Goal: Register for event/course

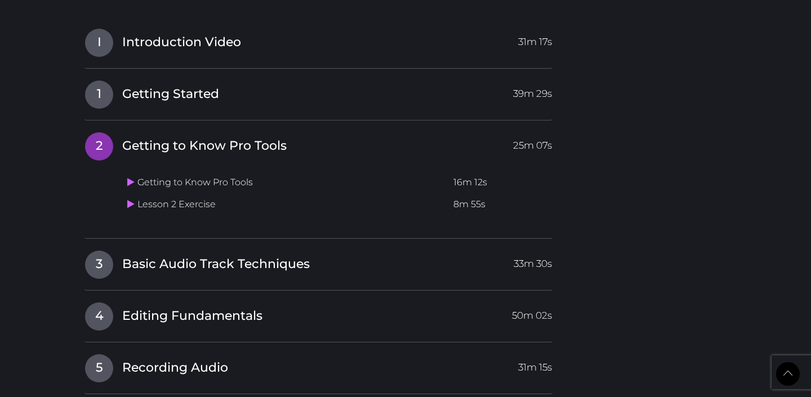
scroll to position [1028, 0]
click at [232, 52] on link "I Introduction Video 31m 17s" at bounding box center [318, 41] width 468 height 24
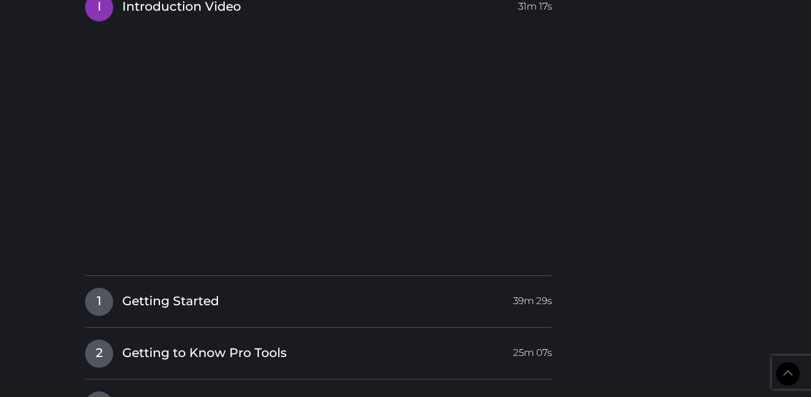
scroll to position [1164, 0]
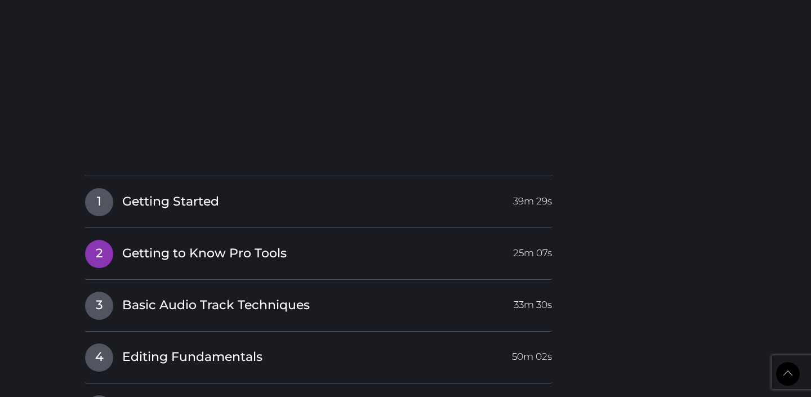
click at [292, 261] on link "2 Getting to Know Pro Tools 25m 07s" at bounding box center [318, 251] width 468 height 24
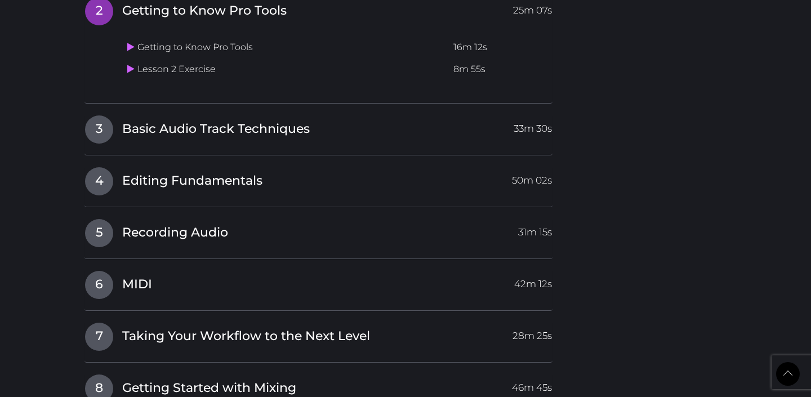
click at [203, 43] on td "Getting to Know Pro Tools" at bounding box center [286, 48] width 326 height 22
click at [132, 49] on icon at bounding box center [130, 46] width 7 height 9
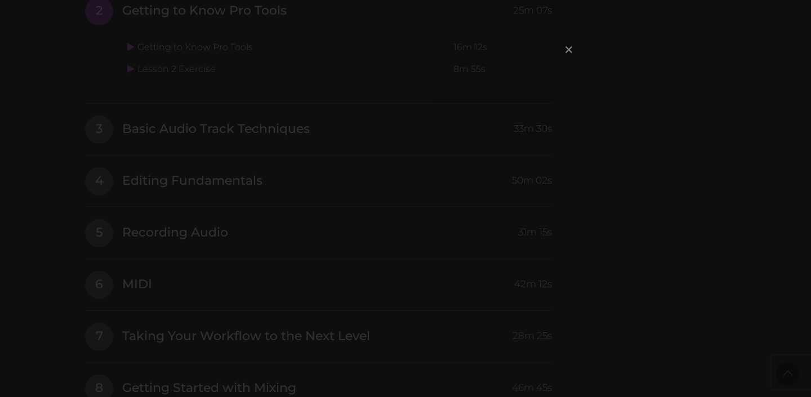
click at [569, 49] on span "×" at bounding box center [568, 49] width 11 height 24
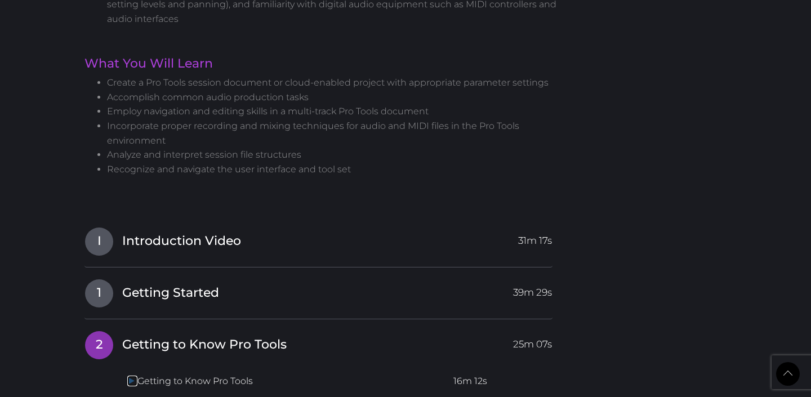
scroll to position [944, 0]
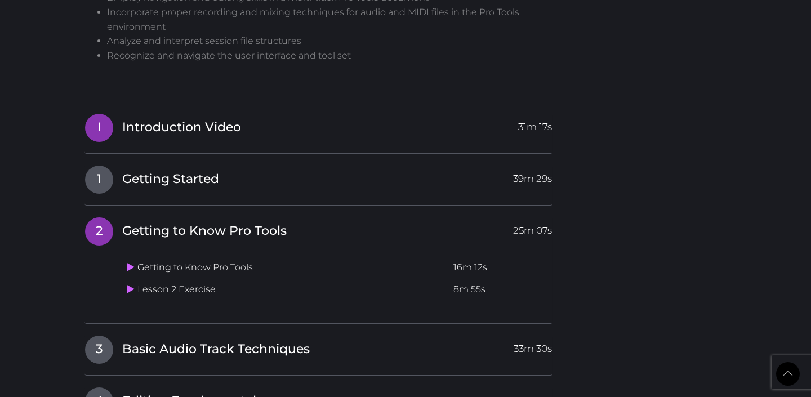
click at [315, 136] on link "I Introduction Video 31m 17s" at bounding box center [318, 125] width 468 height 24
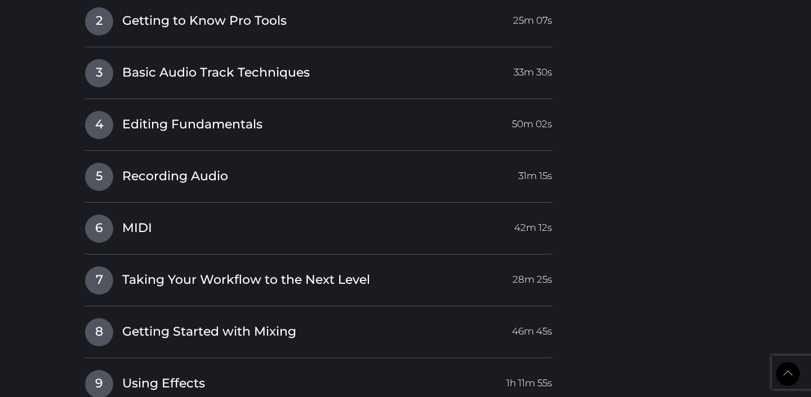
scroll to position [1253, 0]
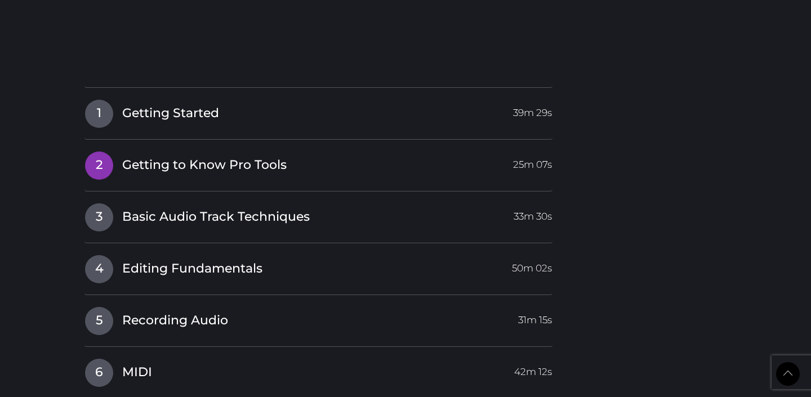
click at [293, 164] on link "2 Getting to Know Pro Tools 25m 07s" at bounding box center [318, 163] width 468 height 24
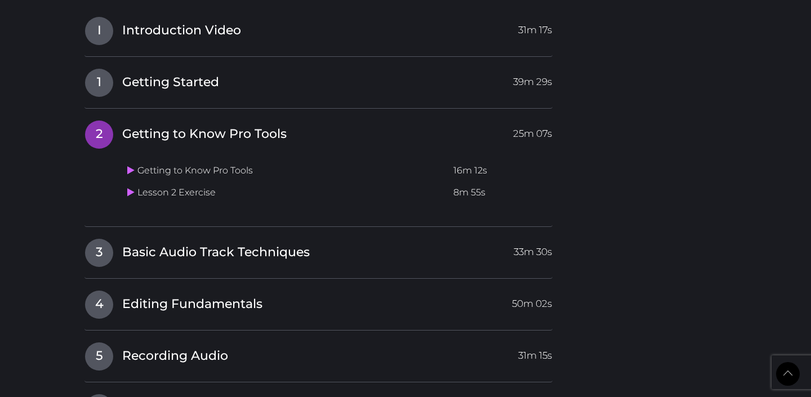
scroll to position [1040, 0]
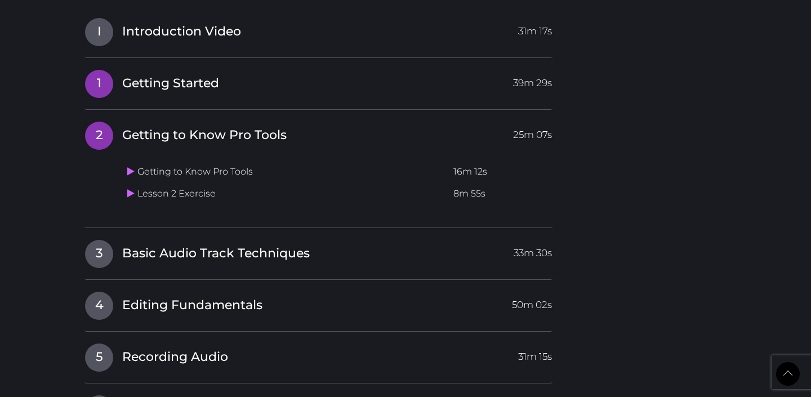
click at [540, 80] on span "39m 29s" at bounding box center [532, 80] width 39 height 20
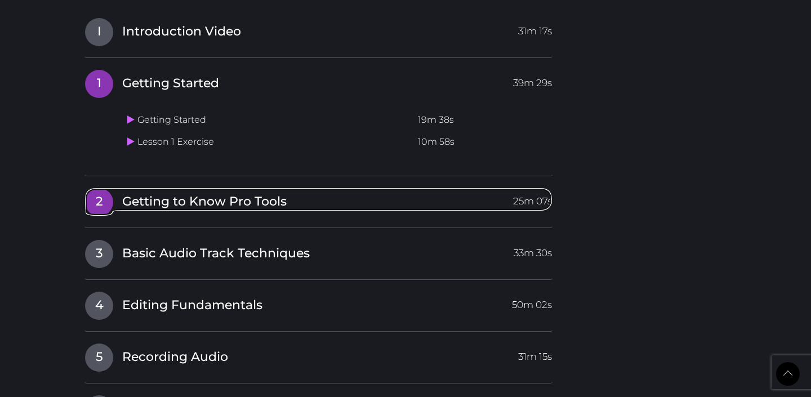
click at [477, 193] on link "2 Getting to Know Pro Tools 25m 07s" at bounding box center [318, 200] width 468 height 24
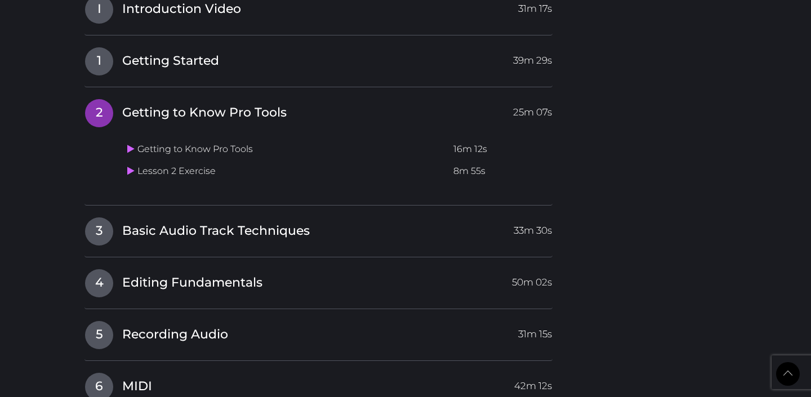
scroll to position [1072, 0]
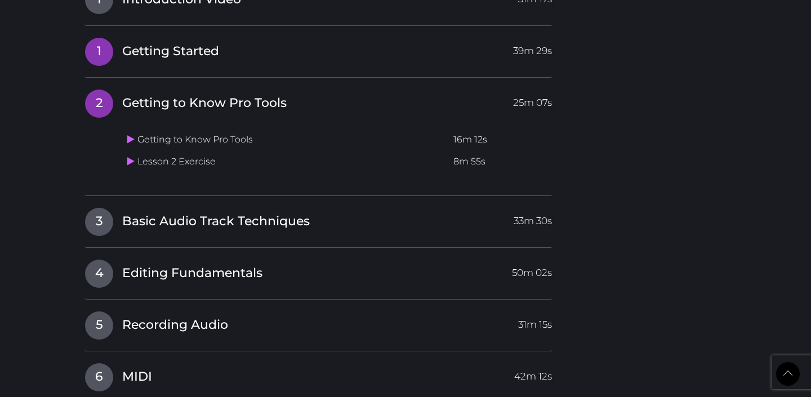
click at [515, 65] on h4 "1 Getting Started 39m 29s" at bounding box center [318, 51] width 468 height 29
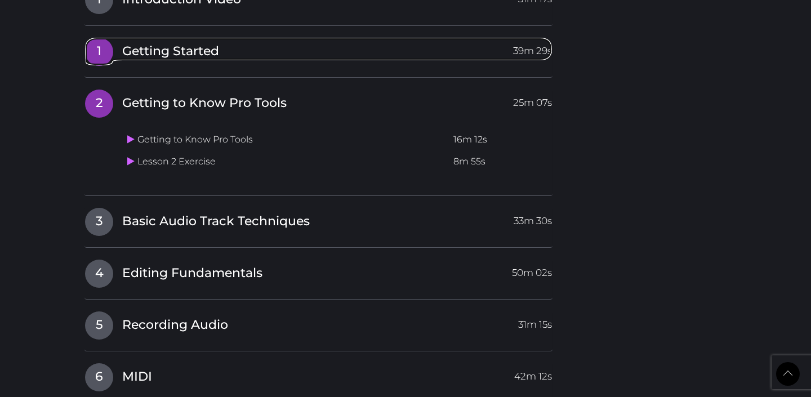
click at [510, 50] on link "1 Getting Started 39m 29s" at bounding box center [318, 49] width 468 height 24
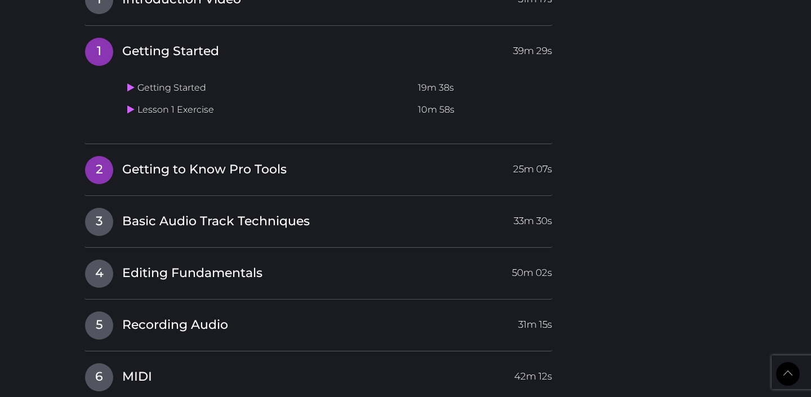
click at [471, 174] on link "2 Getting to Know Pro Tools 25m 07s" at bounding box center [318, 167] width 468 height 24
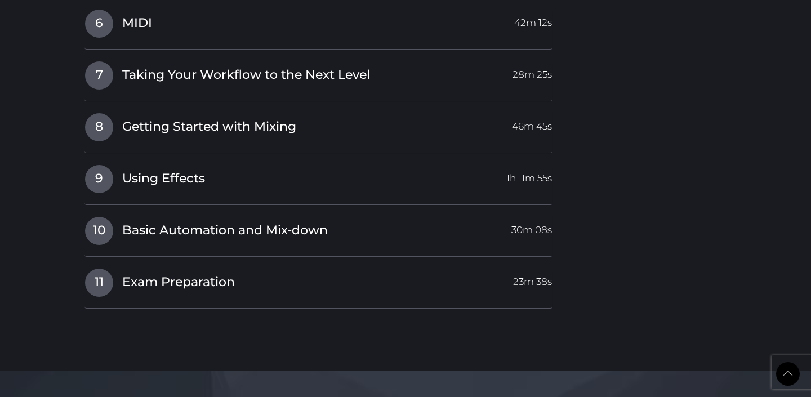
scroll to position [1433, 0]
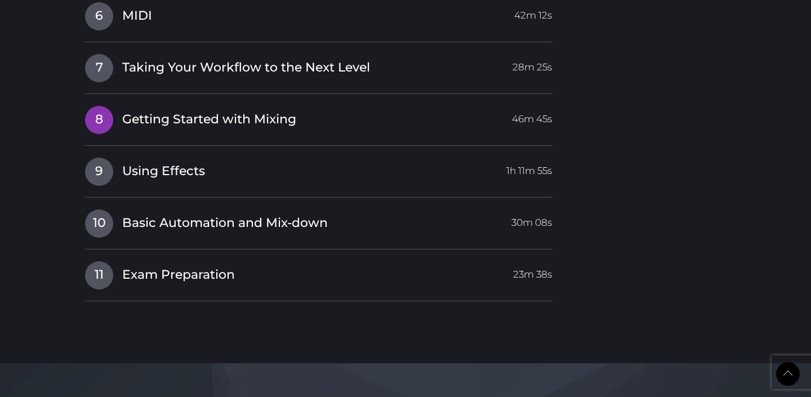
click at [466, 127] on link "8 Getting Started with Mixing 46m 45s" at bounding box center [318, 117] width 468 height 24
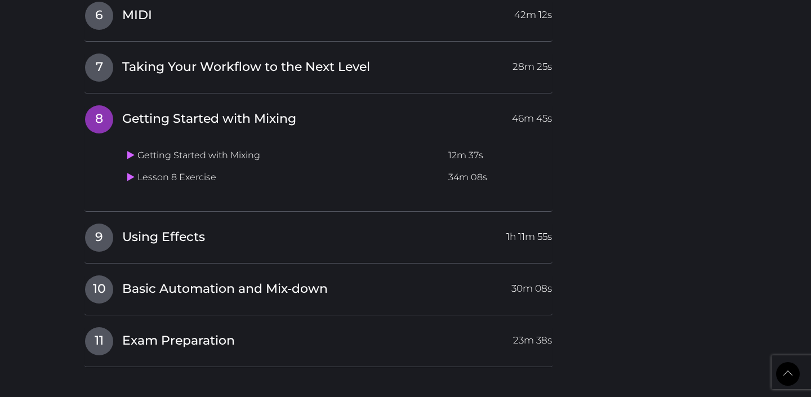
scroll to position [1367, 0]
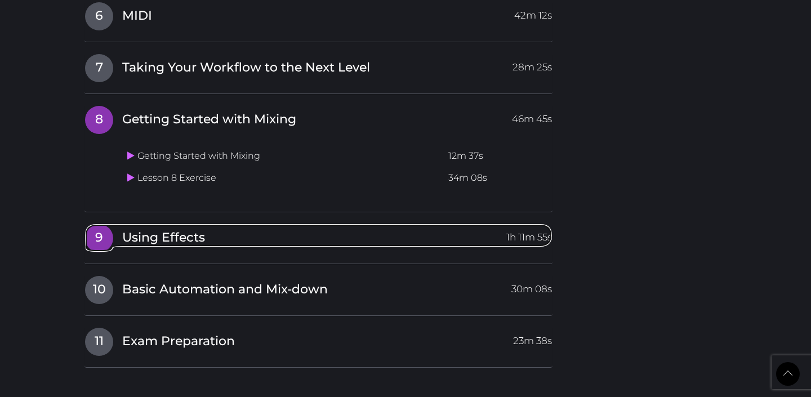
click at [455, 239] on link "9 Using Effects 1h 11m 55s" at bounding box center [318, 236] width 468 height 24
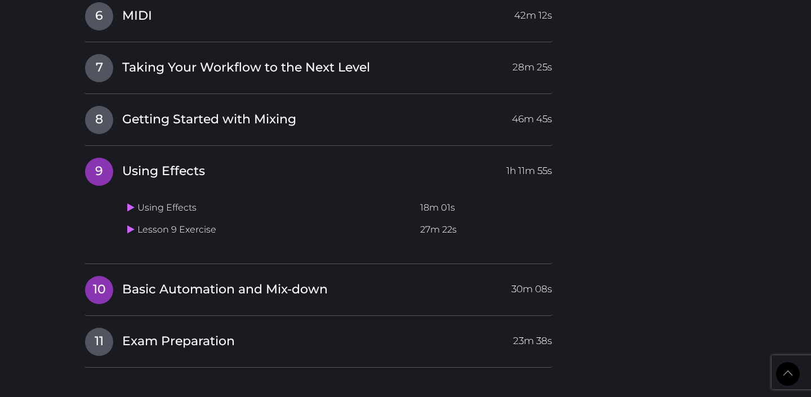
click at [451, 282] on link "10 Basic Automation and Mix-down 30m 08s" at bounding box center [318, 287] width 468 height 24
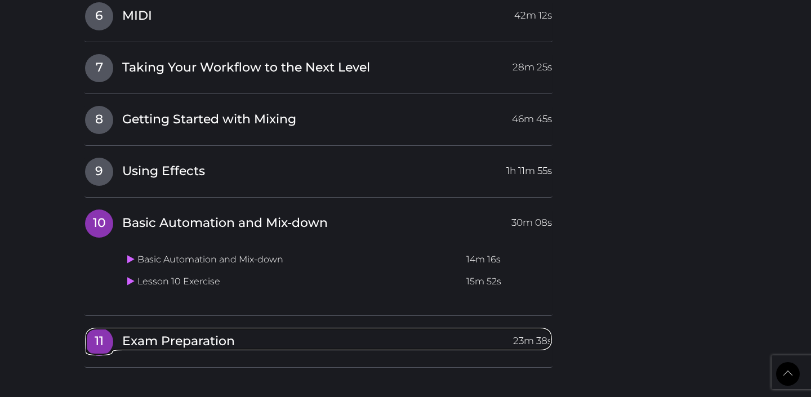
click at [450, 332] on link "11 Exam Preparation 23m 38s" at bounding box center [318, 339] width 468 height 24
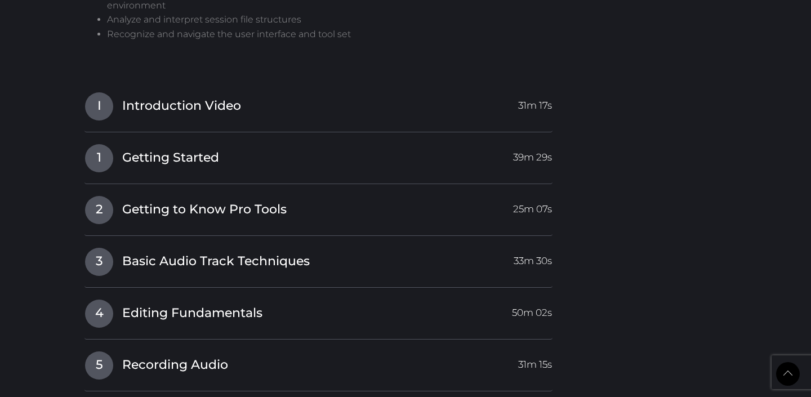
scroll to position [1041, 0]
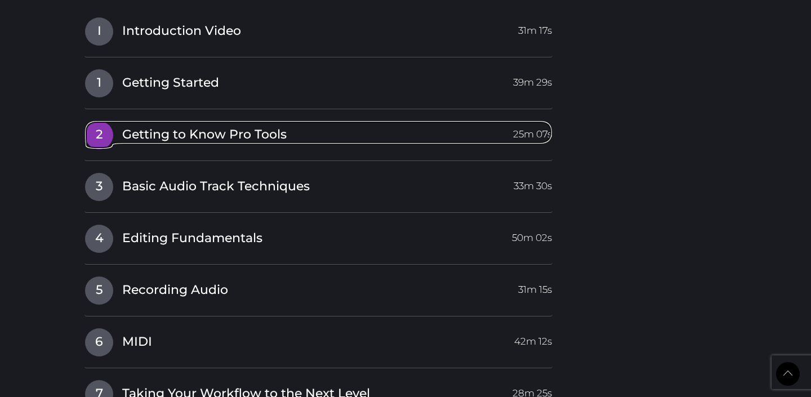
click at [464, 131] on link "2 Getting to Know Pro Tools 25m 07s" at bounding box center [318, 132] width 468 height 24
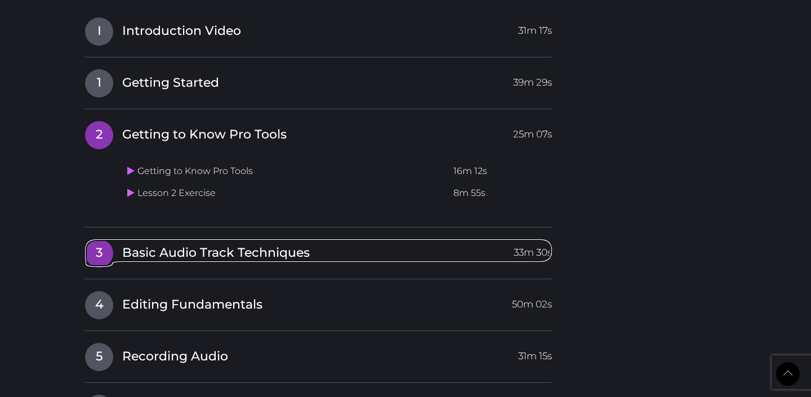
click at [277, 244] on span "Basic Audio Track Techniques" at bounding box center [216, 252] width 188 height 17
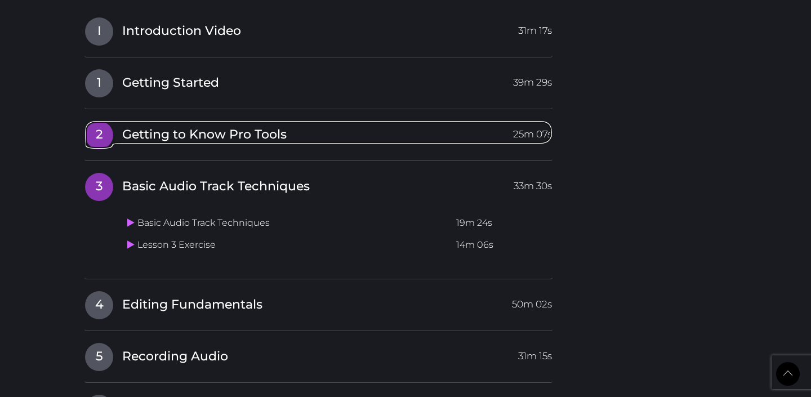
click at [288, 136] on link "2 Getting to Know Pro Tools 25m 07s" at bounding box center [318, 132] width 468 height 24
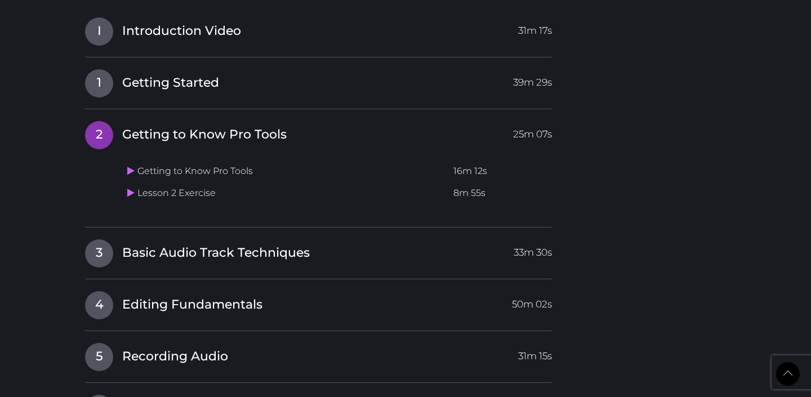
click at [197, 193] on td "Lesson 2 Exercise" at bounding box center [286, 193] width 326 height 22
click at [132, 197] on icon at bounding box center [130, 192] width 7 height 9
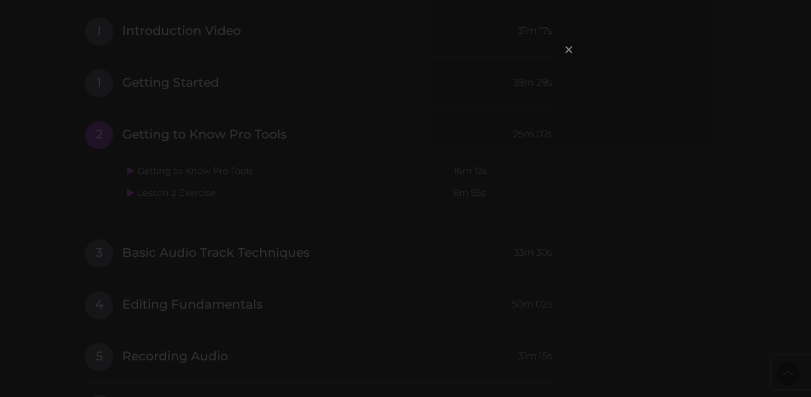
click at [568, 50] on span "×" at bounding box center [568, 49] width 11 height 24
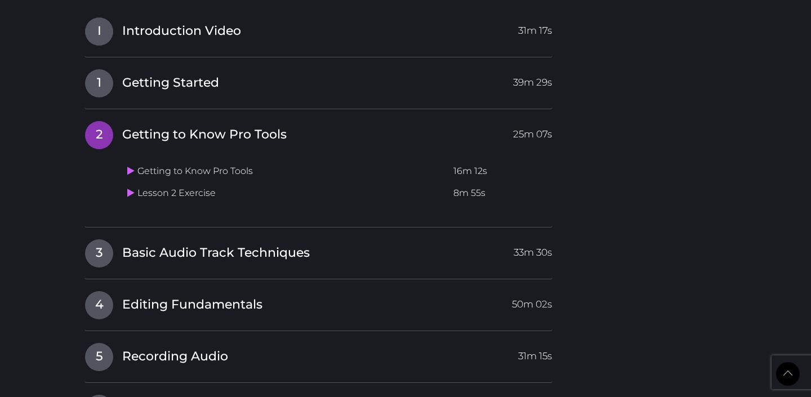
click at [151, 143] on span "Getting to Know Pro Tools" at bounding box center [204, 134] width 164 height 17
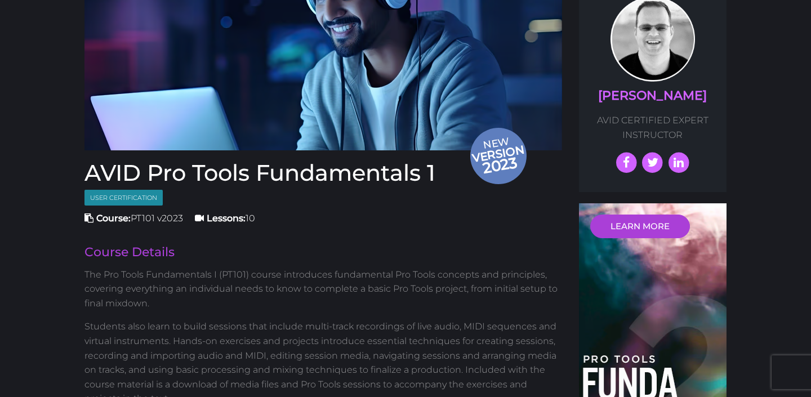
scroll to position [0, 0]
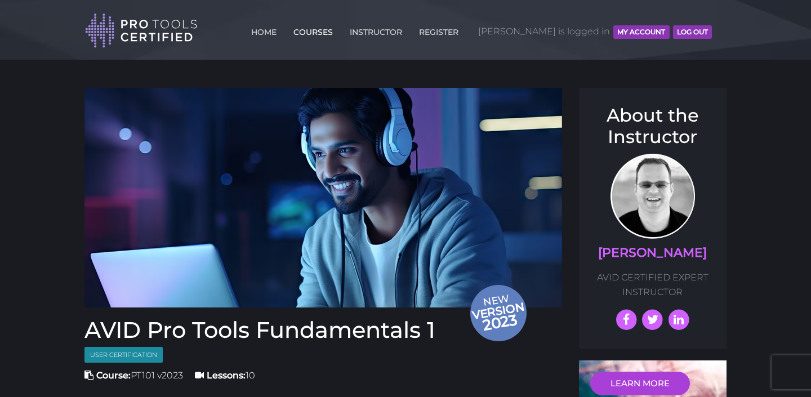
click at [336, 31] on link "COURSES" at bounding box center [313, 30] width 45 height 18
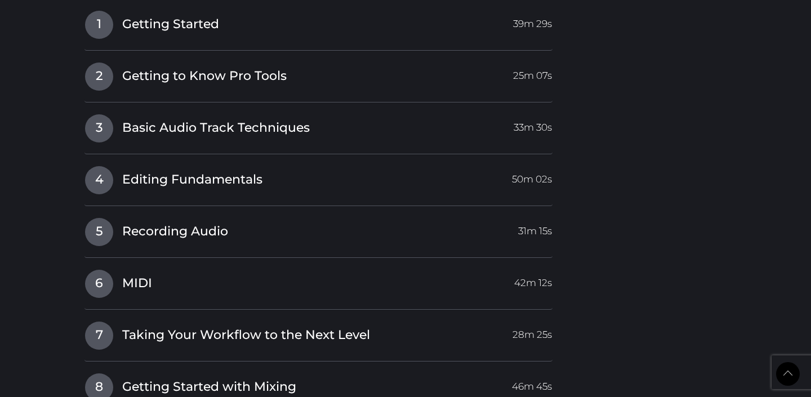
scroll to position [1094, 0]
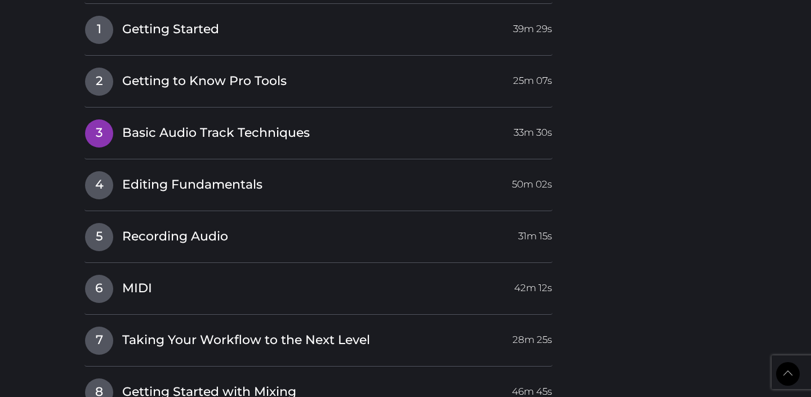
click at [150, 137] on span "Basic Audio Track Techniques" at bounding box center [216, 132] width 188 height 17
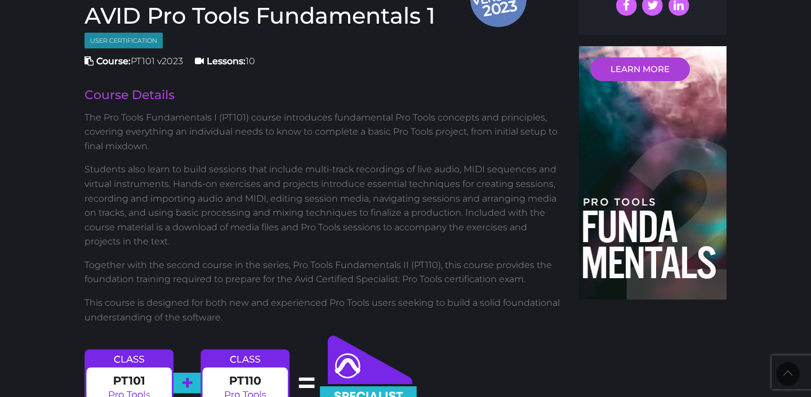
scroll to position [0, 0]
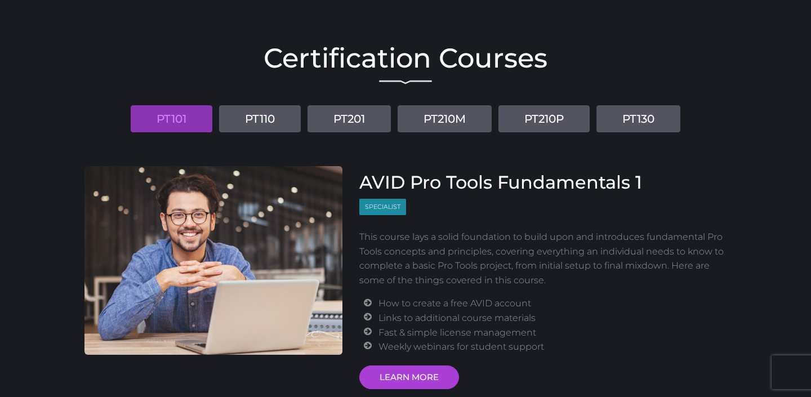
scroll to position [64, 0]
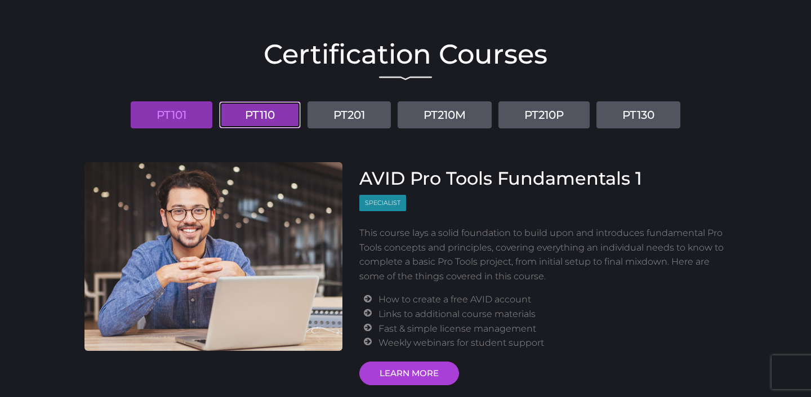
click at [273, 118] on link "PT110" at bounding box center [260, 114] width 82 height 27
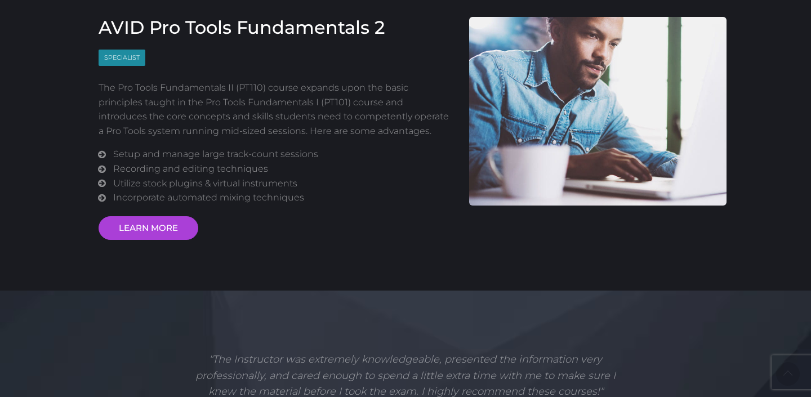
scroll to position [162, 0]
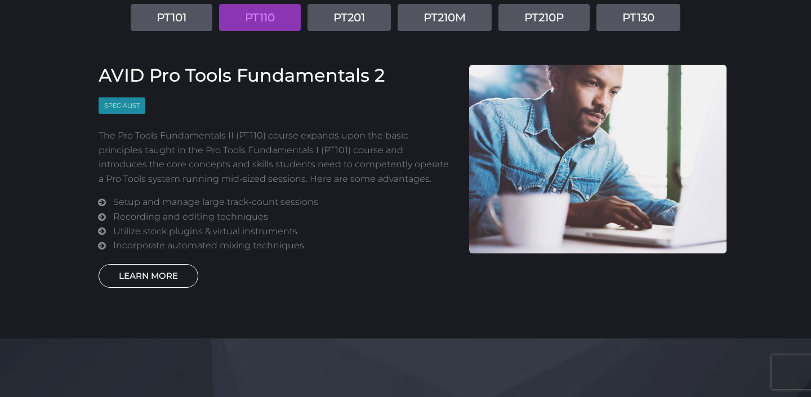
click at [168, 272] on link "LEARN MORE" at bounding box center [149, 276] width 100 height 24
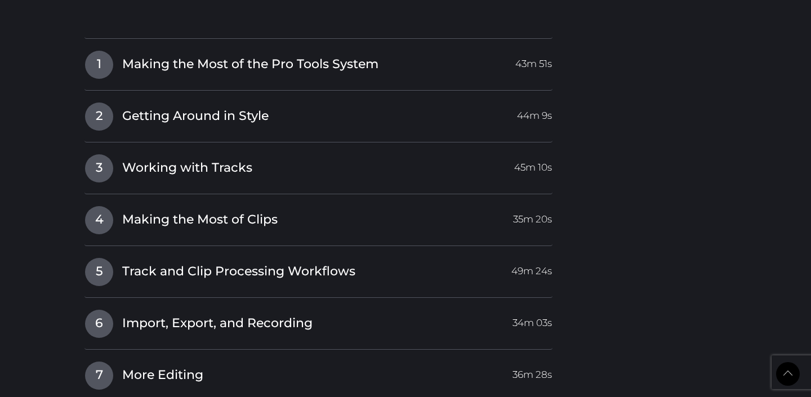
scroll to position [1361, 0]
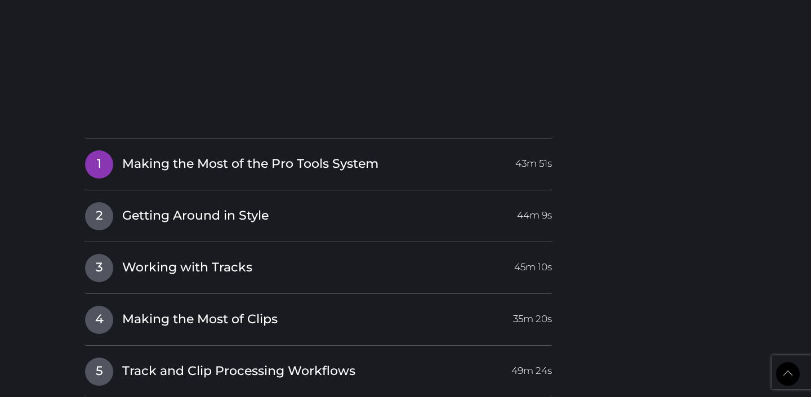
click at [330, 162] on span "Making the Most of the Pro Tools System" at bounding box center [250, 163] width 256 height 17
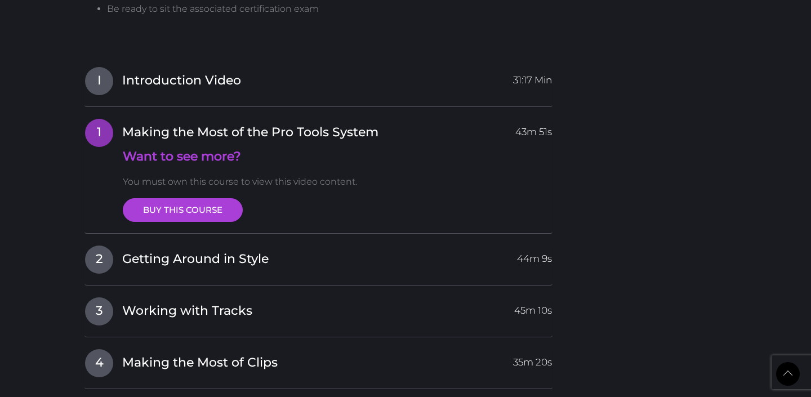
scroll to position [1146, 0]
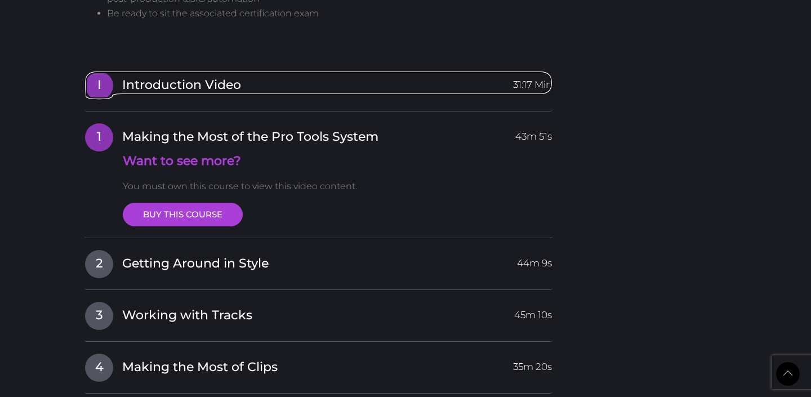
click at [207, 82] on span "Introduction Video" at bounding box center [181, 85] width 119 height 17
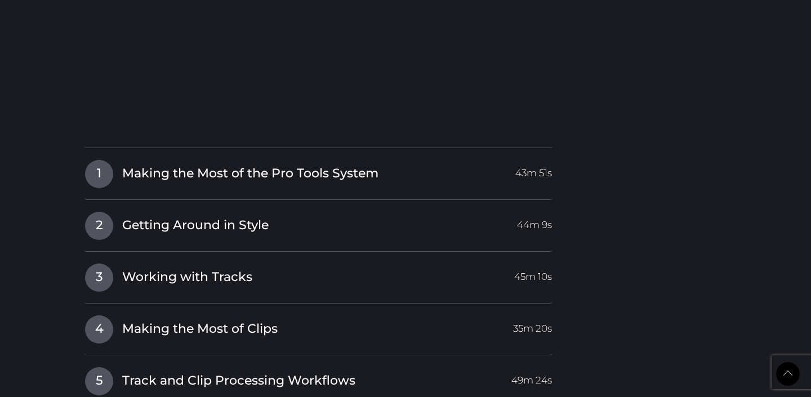
scroll to position [1365, 0]
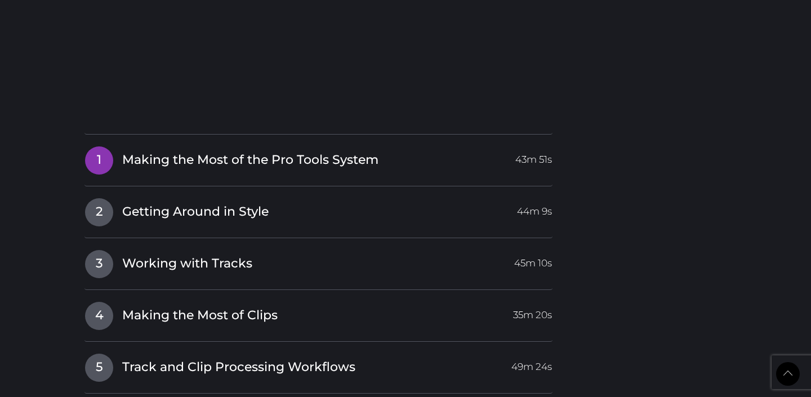
click at [208, 155] on span "Making the Most of the Pro Tools System" at bounding box center [250, 159] width 256 height 17
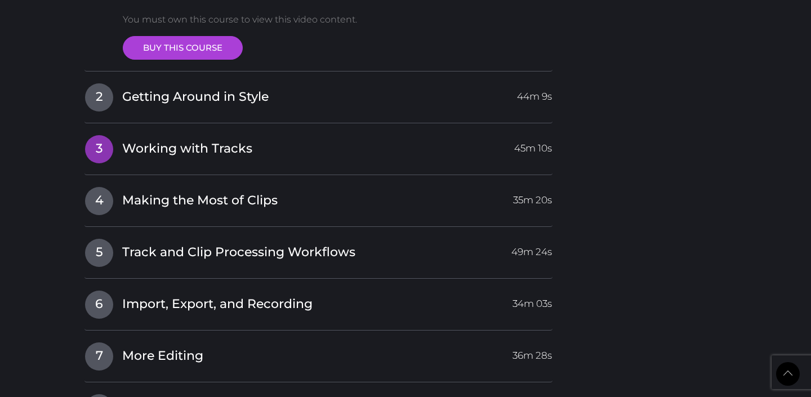
scroll to position [1302, 0]
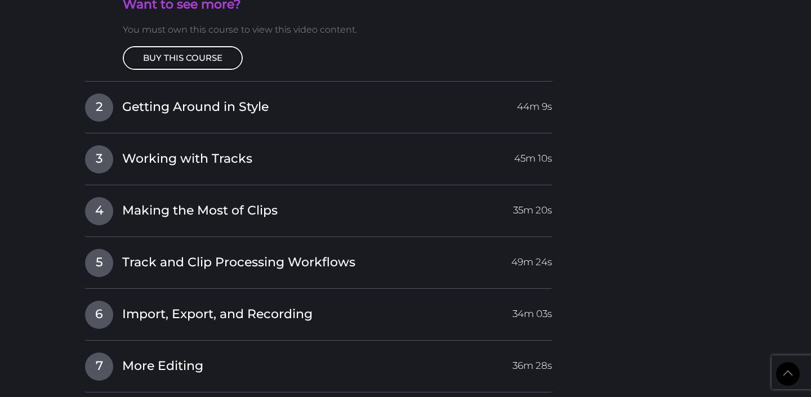
click at [184, 65] on link "BUY THIS COURSE" at bounding box center [183, 58] width 120 height 24
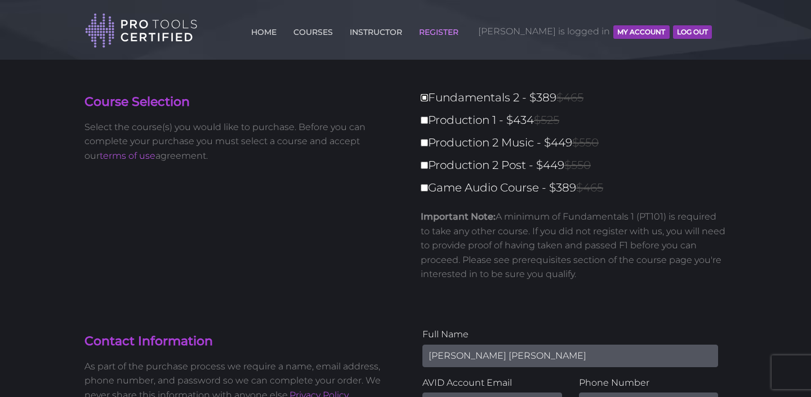
click at [425, 97] on input "Fundamentals 2 - $389 $465" at bounding box center [424, 97] width 7 height 7
checkbox input "true"
type input "389"
click at [336, 26] on link "COURSES" at bounding box center [313, 30] width 45 height 18
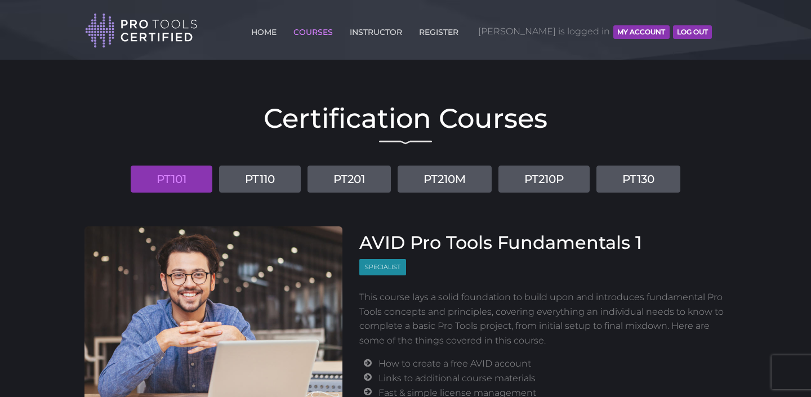
scroll to position [63, 0]
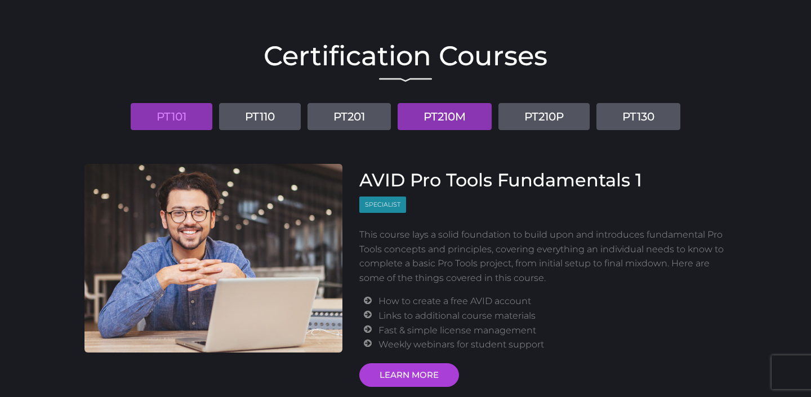
click at [426, 117] on link "PT210M" at bounding box center [445, 116] width 94 height 27
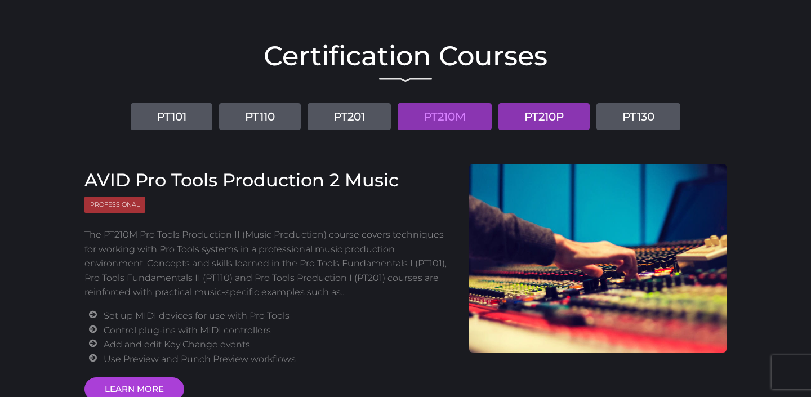
click at [565, 113] on link "PT210P" at bounding box center [543, 116] width 91 height 27
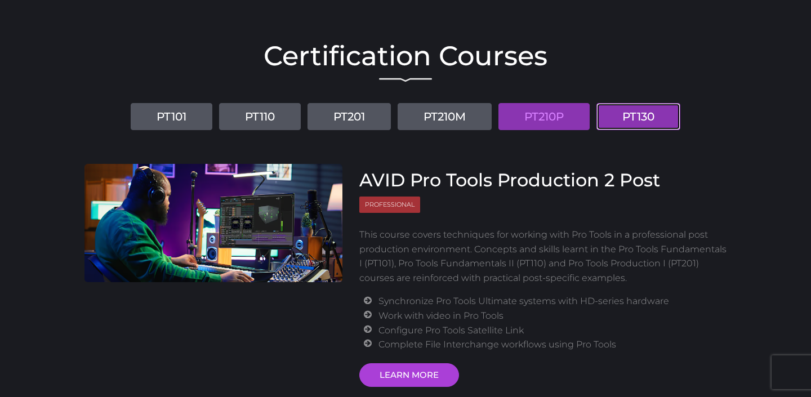
click at [637, 129] on link "PT130" at bounding box center [638, 116] width 84 height 27
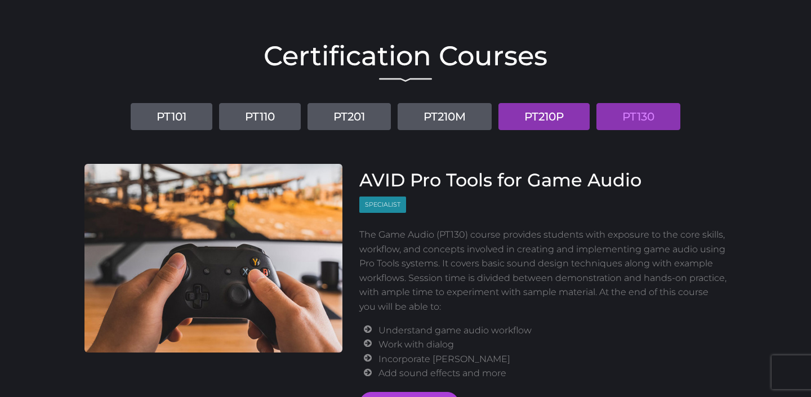
click at [569, 119] on link "PT210P" at bounding box center [543, 116] width 91 height 27
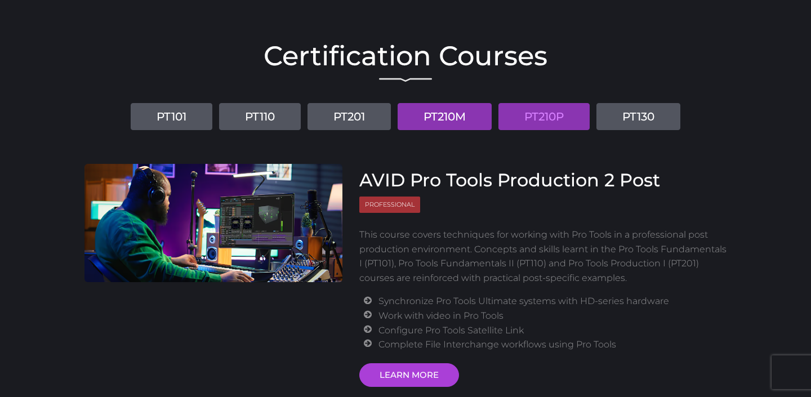
click at [453, 119] on link "PT210M" at bounding box center [445, 116] width 94 height 27
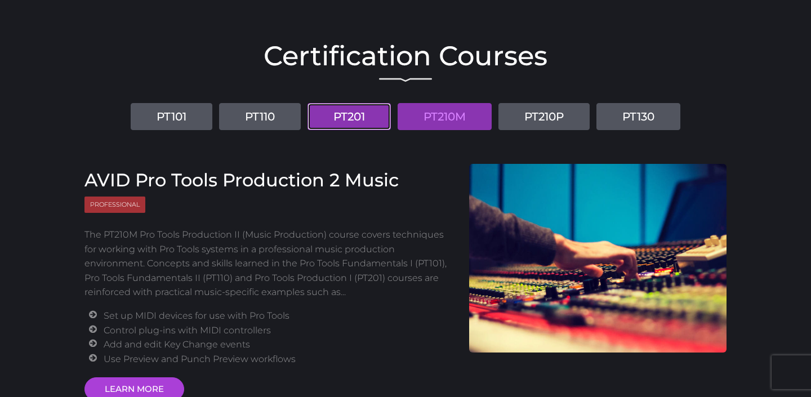
click at [359, 119] on link "PT201" at bounding box center [348, 116] width 83 height 27
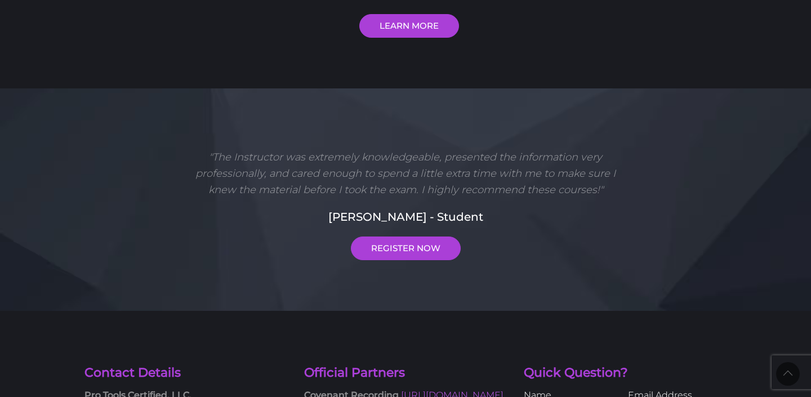
scroll to position [427, 0]
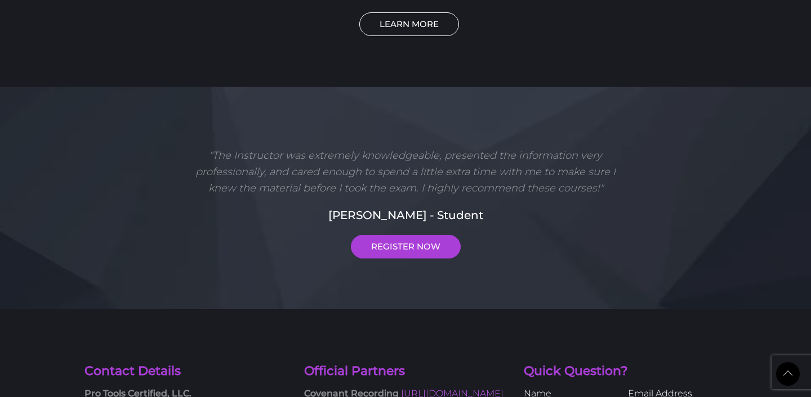
click at [400, 25] on link "LEARN MORE" at bounding box center [409, 24] width 100 height 24
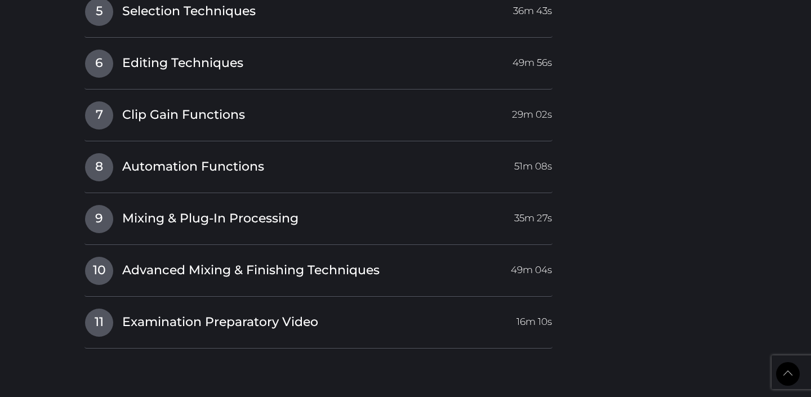
scroll to position [1934, 0]
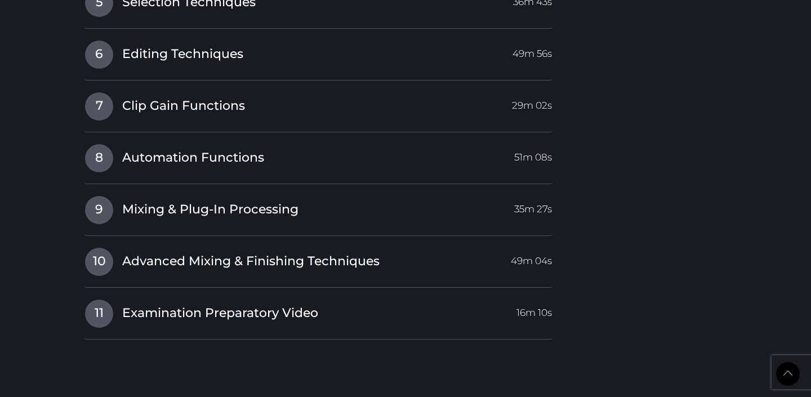
click at [256, 123] on div "7 Clip Gain Functions 29m 02s Want to see more? You must own this course to vie…" at bounding box center [318, 112] width 468 height 41
click at [249, 107] on link "7 Clip Gain Functions 29m 02s" at bounding box center [318, 104] width 468 height 24
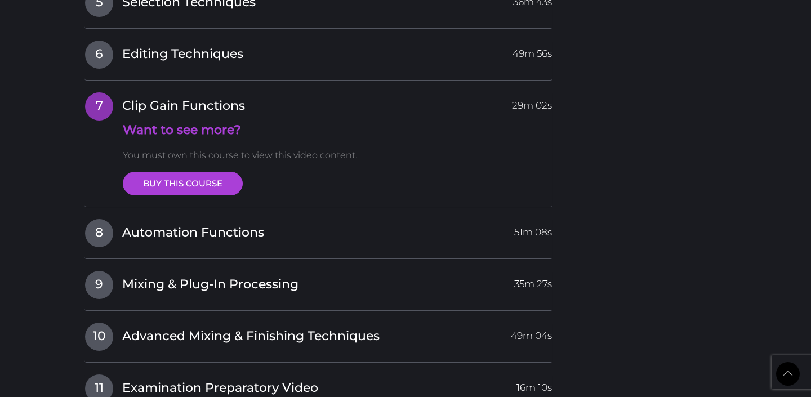
scroll to position [842, 0]
